Goal: Task Accomplishment & Management: Manage account settings

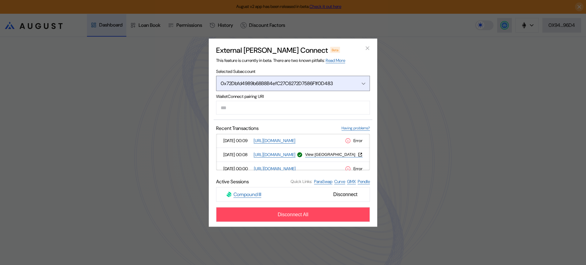
click at [339, 86] on button "0x72Dbfd4989b68B8B4efC27C6272D7586F1f0D483" at bounding box center [293, 83] width 154 height 15
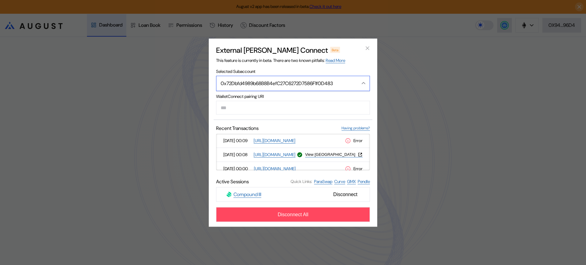
click at [363, 82] on icon "Close menu" at bounding box center [363, 83] width 4 height 2
click at [397, 77] on div "External [PERSON_NAME] Connect Beta This feature is currently in beta. There ar…" at bounding box center [293, 132] width 586 height 265
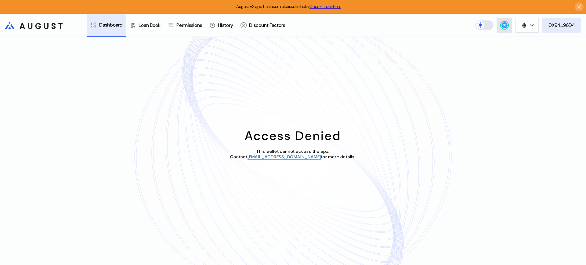
click at [564, 21] on button "0X94...96D4" at bounding box center [561, 25] width 39 height 15
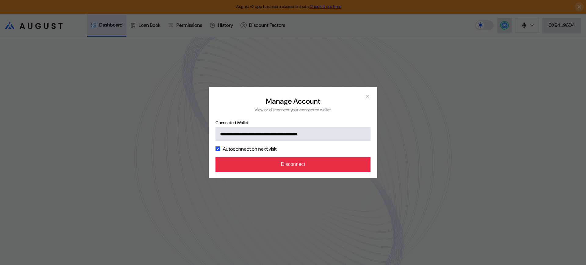
click at [295, 165] on button "Disconnect" at bounding box center [292, 164] width 155 height 15
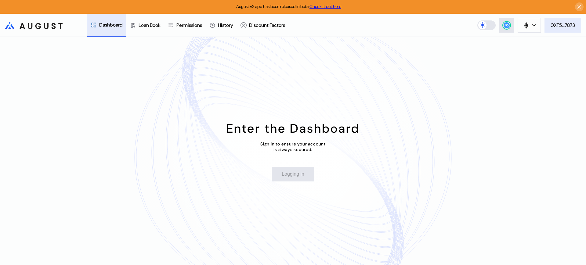
click at [578, 25] on button "0XF5...7873" at bounding box center [562, 25] width 37 height 15
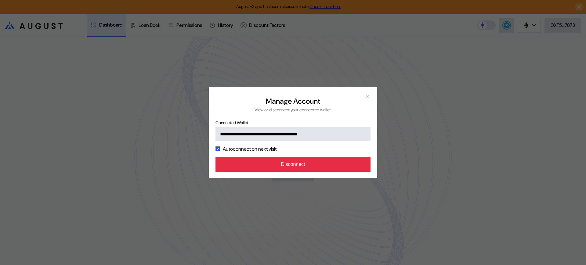
click at [360, 162] on button "Disconnect" at bounding box center [292, 164] width 155 height 15
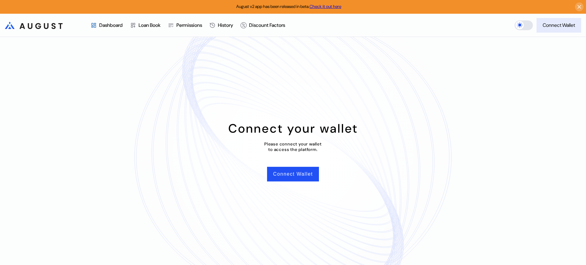
click at [558, 27] on div "Connect Wallet" at bounding box center [558, 25] width 32 height 6
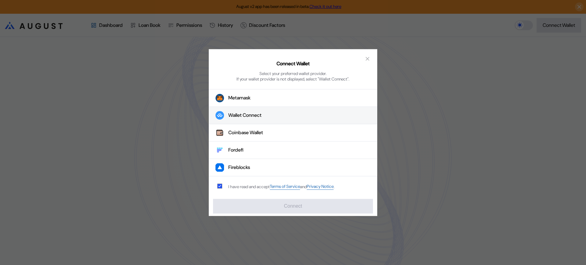
click at [267, 111] on button "Wallet Connect" at bounding box center [293, 115] width 168 height 17
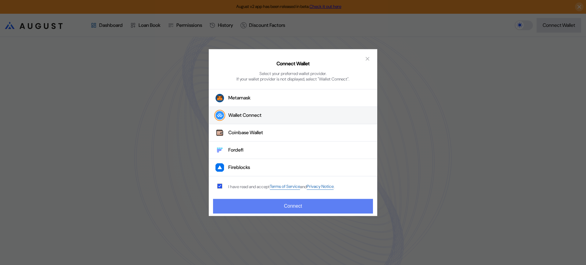
click at [256, 207] on button "Connect" at bounding box center [293, 206] width 160 height 15
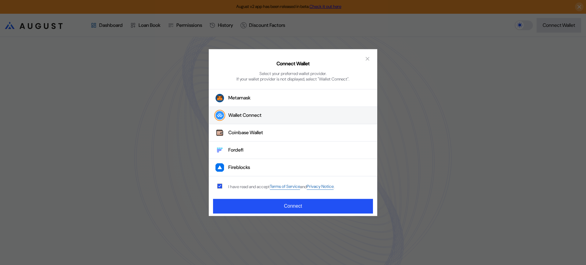
click at [287, 115] on button "Wallet Connect" at bounding box center [293, 115] width 168 height 17
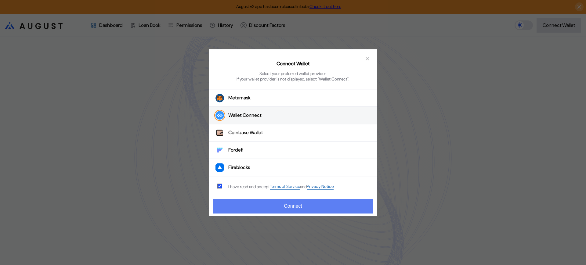
click at [284, 208] on button "Connect" at bounding box center [293, 206] width 160 height 15
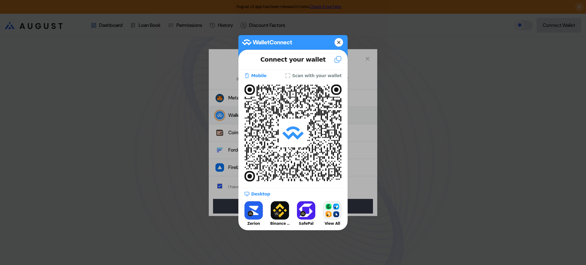
click at [426, 102] on div at bounding box center [293, 132] width 586 height 265
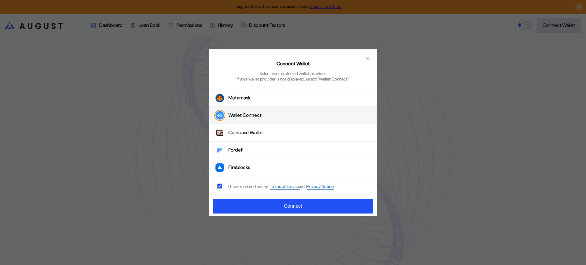
click at [329, 109] on button "Wallet Connect" at bounding box center [293, 115] width 168 height 17
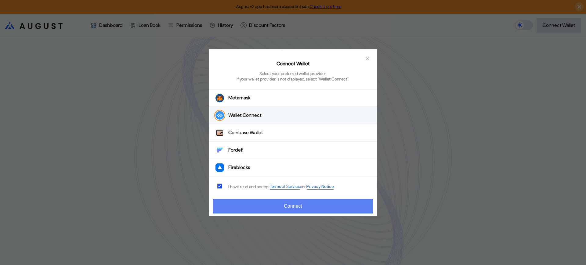
click at [332, 207] on button "Connect" at bounding box center [293, 206] width 160 height 15
click at [327, 209] on button "Connect" at bounding box center [293, 206] width 160 height 15
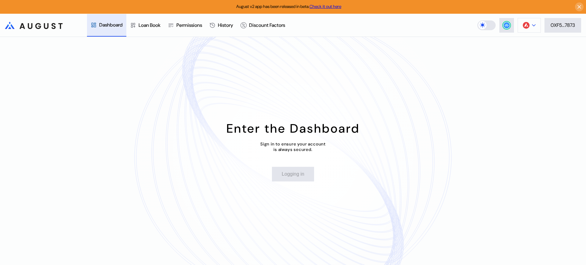
click at [532, 23] on div at bounding box center [534, 25] width 4 height 4
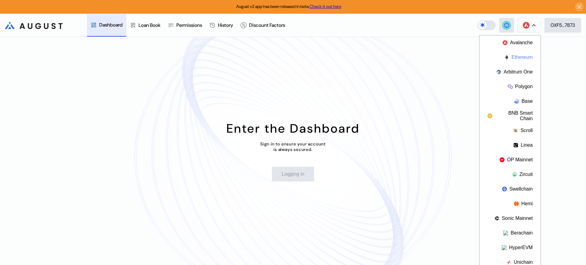
click at [523, 53] on button "Ethereum" at bounding box center [509, 57] width 61 height 15
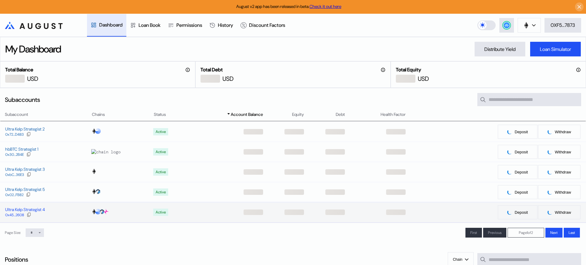
click at [16, 214] on div "0x45...2608" at bounding box center [14, 215] width 19 height 4
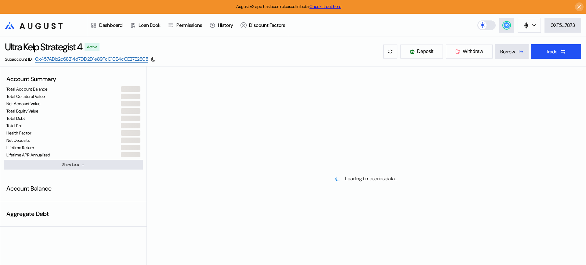
select select "*"
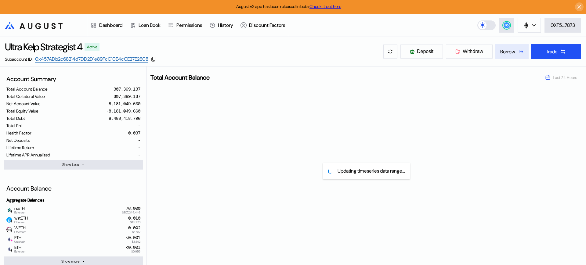
click at [507, 48] on div "Borrow" at bounding box center [507, 51] width 15 height 6
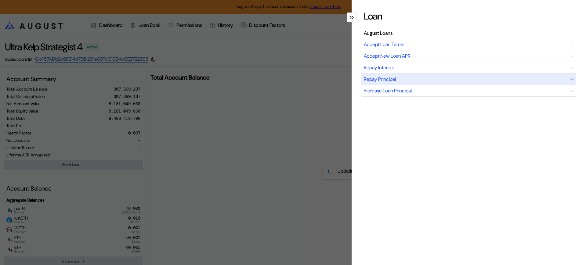
drag, startPoint x: 424, startPoint y: 80, endPoint x: 427, endPoint y: 80, distance: 3.4
click at [424, 80] on div "Repay Principal" at bounding box center [468, 79] width 215 height 12
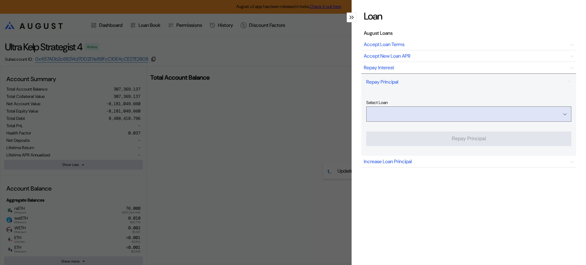
click at [541, 113] on input "Open menu" at bounding box center [465, 114] width 189 height 15
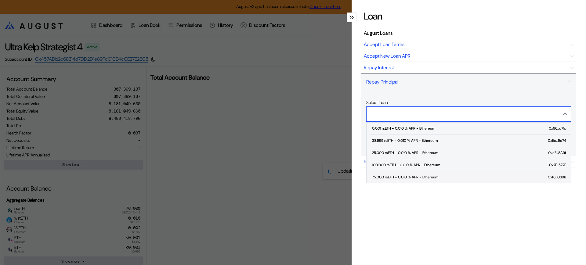
click at [382, 175] on div "75.000 rsETH - 0.010 % APR - Ethereum" at bounding box center [405, 177] width 66 height 4
type input "**********"
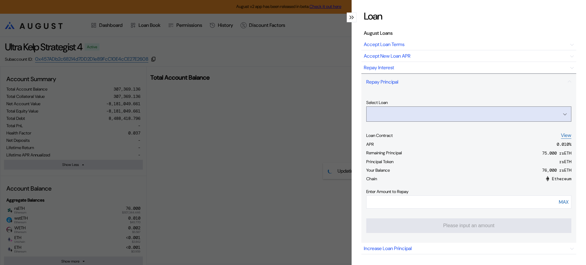
click at [456, 116] on input "Open menu" at bounding box center [465, 114] width 189 height 15
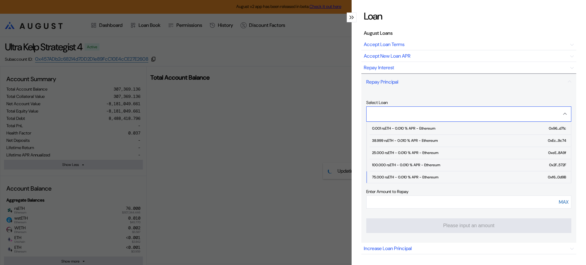
click at [426, 163] on div "100.000 rsETH - 0.010 % APR - Ethereum" at bounding box center [406, 165] width 68 height 4
type input "**********"
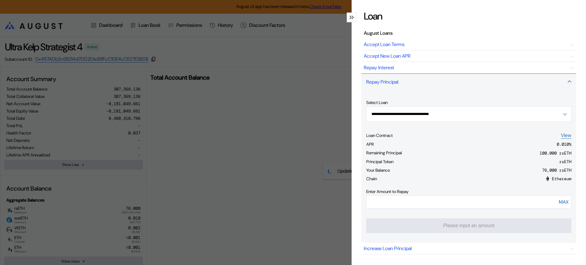
click at [403, 84] on div "Repay Principal" at bounding box center [468, 81] width 215 height 16
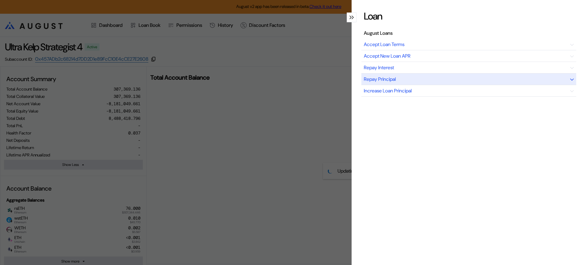
click at [391, 79] on div "Repay Principal" at bounding box center [380, 79] width 32 height 6
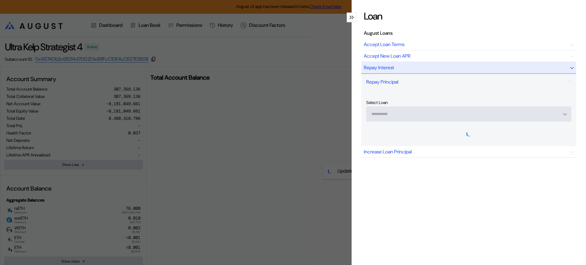
click at [392, 68] on div "Repay Interest" at bounding box center [379, 67] width 30 height 6
click at [393, 68] on div "Repay Interest" at bounding box center [379, 67] width 30 height 6
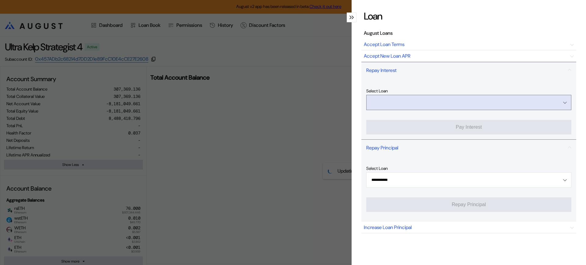
click at [396, 102] on input "Open menu" at bounding box center [465, 102] width 189 height 15
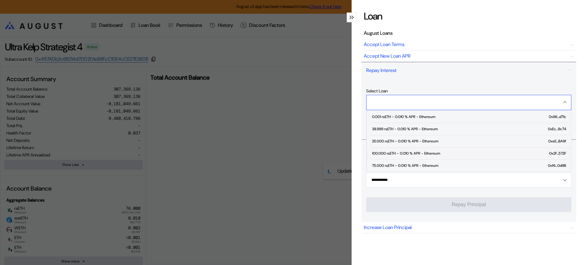
click at [400, 150] on span "100.000 rsETH - 0.010 % APR - Ethereum 0x2F...572F" at bounding box center [469, 154] width 201 height 12
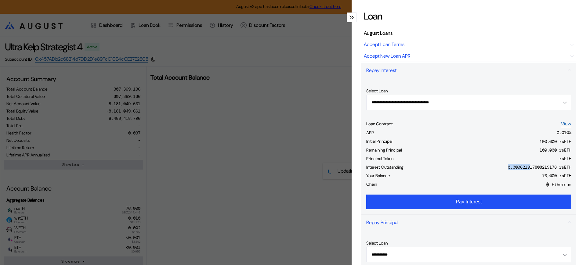
drag, startPoint x: 498, startPoint y: 166, endPoint x: 521, endPoint y: 167, distance: 23.5
click at [521, 167] on div "Interest Outstanding 0.000821917808219178 rsETH" at bounding box center [468, 168] width 205 height 9
drag, startPoint x: 541, startPoint y: 168, endPoint x: 489, endPoint y: 168, distance: 51.8
click at [489, 168] on div "Interest Outstanding 0.000821917808219178 rsETH" at bounding box center [468, 168] width 205 height 9
copy div "0.00082191780821"
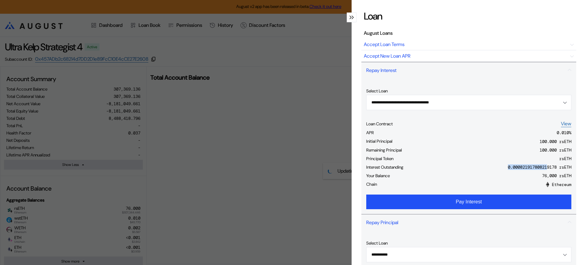
click at [491, 198] on button "Pay Interest" at bounding box center [468, 202] width 205 height 15
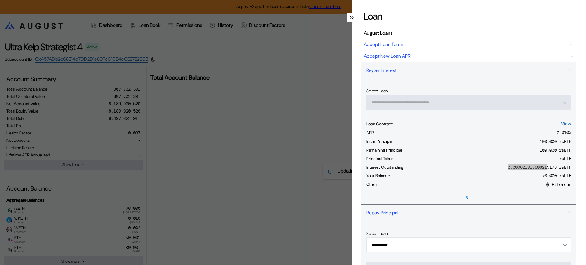
type input "**********"
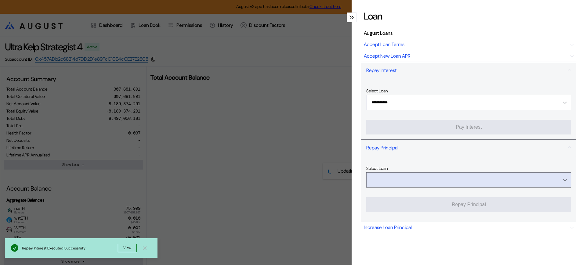
click at [472, 179] on input "Open menu" at bounding box center [465, 180] width 189 height 15
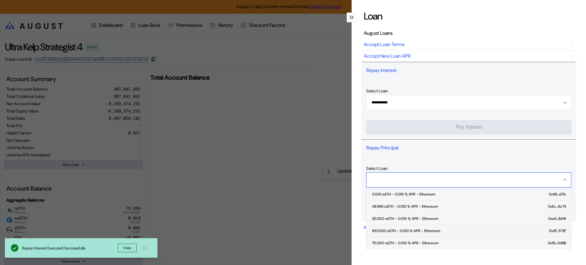
click at [414, 227] on span "100.000 rsETH - 0.010 % APR - Ethereum 0x2F...572F" at bounding box center [469, 231] width 201 height 12
type input "**********"
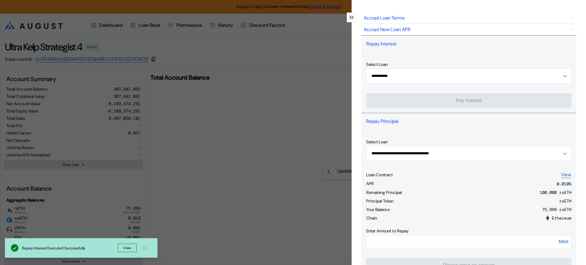
scroll to position [114, 0]
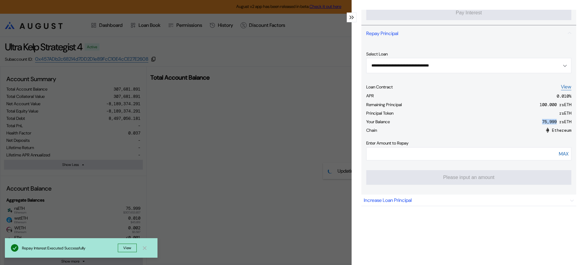
drag, startPoint x: 541, startPoint y: 122, endPoint x: 549, endPoint y: 124, distance: 8.7
click at [549, 124] on div "Your Balance 75,999 rsETH" at bounding box center [468, 122] width 205 height 9
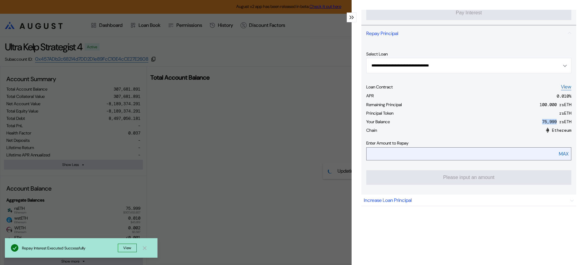
copy div "75,999"
click at [472, 158] on input "modal" at bounding box center [454, 154] width 177 height 13
paste input "******"
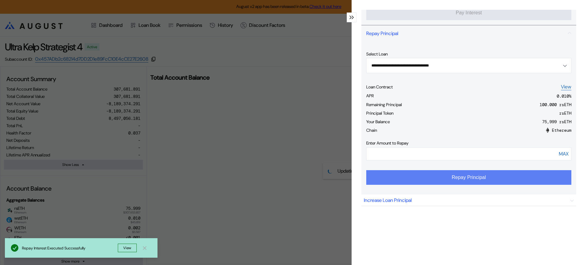
type input "******"
click at [494, 181] on button "Repay Principal" at bounding box center [468, 177] width 205 height 15
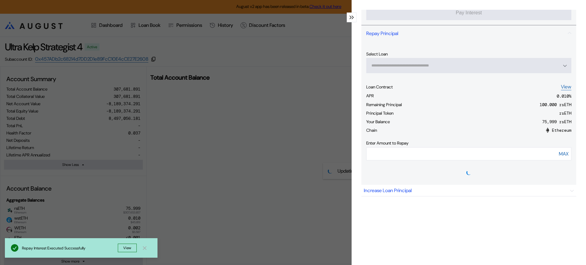
type input "**********"
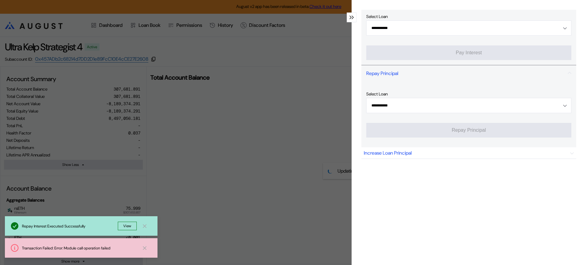
scroll to position [80, 0]
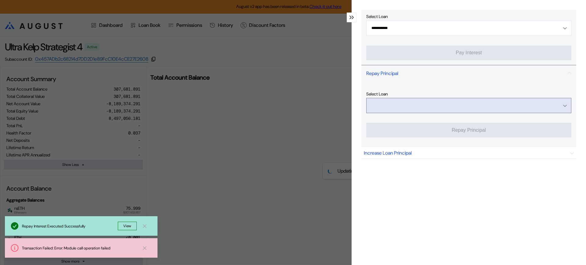
click at [441, 104] on input "Open menu" at bounding box center [465, 105] width 189 height 15
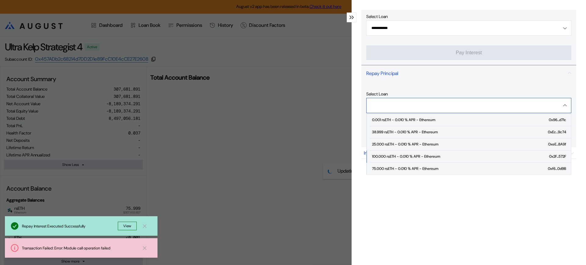
click at [409, 154] on div "100.000 rsETH - 0.010 % APR - Ethereum" at bounding box center [406, 156] width 68 height 4
type input "**********"
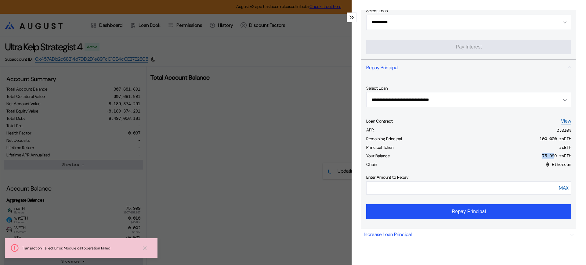
drag, startPoint x: 535, startPoint y: 156, endPoint x: 547, endPoint y: 156, distance: 11.9
click at [547, 156] on div "75,999 rsETH" at bounding box center [556, 155] width 29 height 5
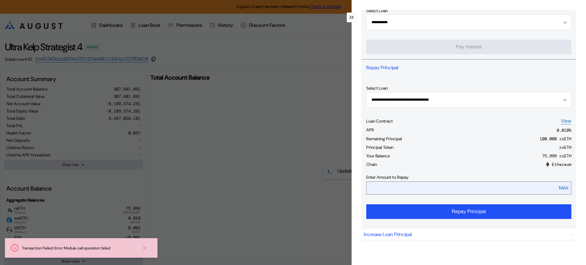
click at [439, 188] on input "******" at bounding box center [454, 188] width 177 height 13
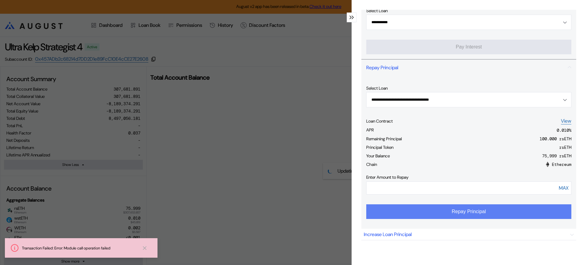
type input "******"
click at [488, 212] on button "Repay Principal" at bounding box center [468, 211] width 205 height 15
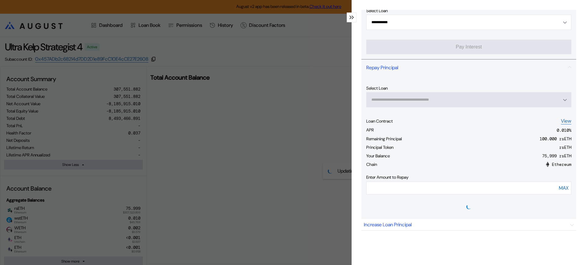
type input "**********"
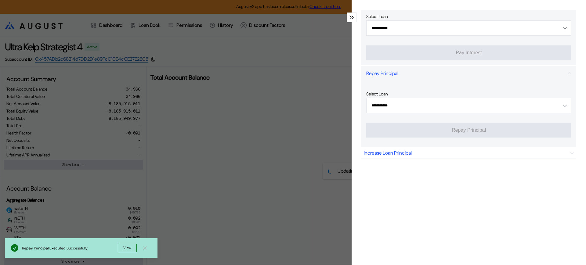
drag, startPoint x: 258, startPoint y: 88, endPoint x: 279, endPoint y: 43, distance: 49.8
click at [258, 88] on div "**********" at bounding box center [293, 132] width 586 height 265
